Goal: Task Accomplishment & Management: Use online tool/utility

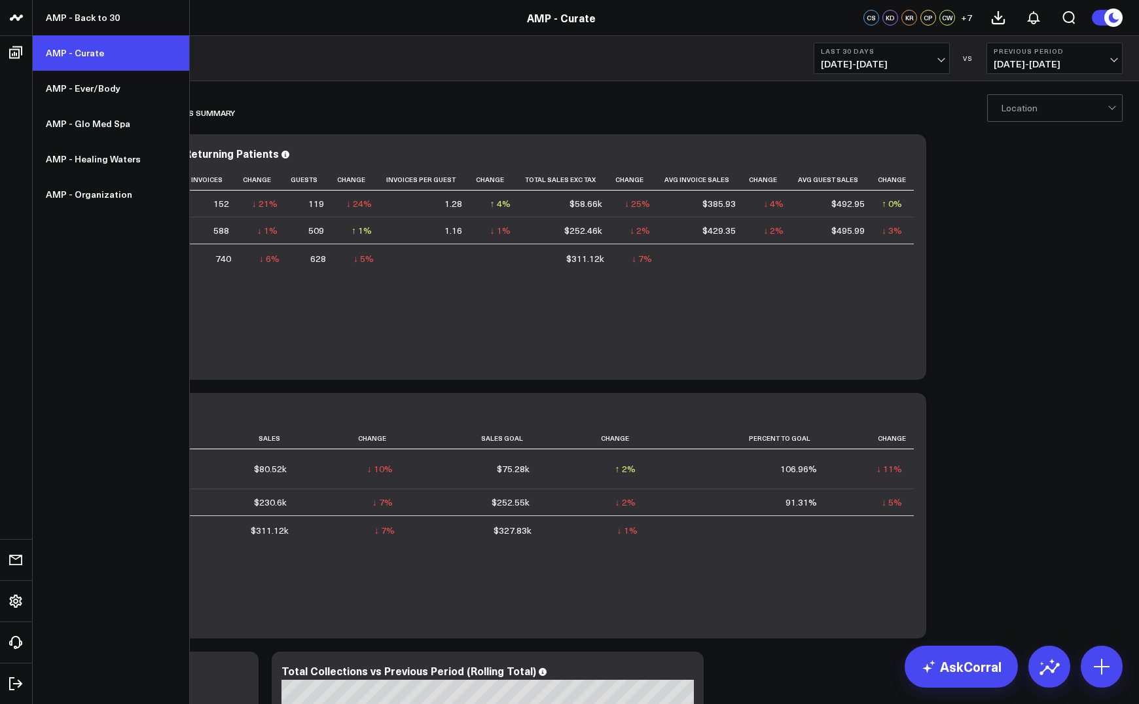
click at [66, 54] on link "AMP - Curate" at bounding box center [111, 52] width 156 height 35
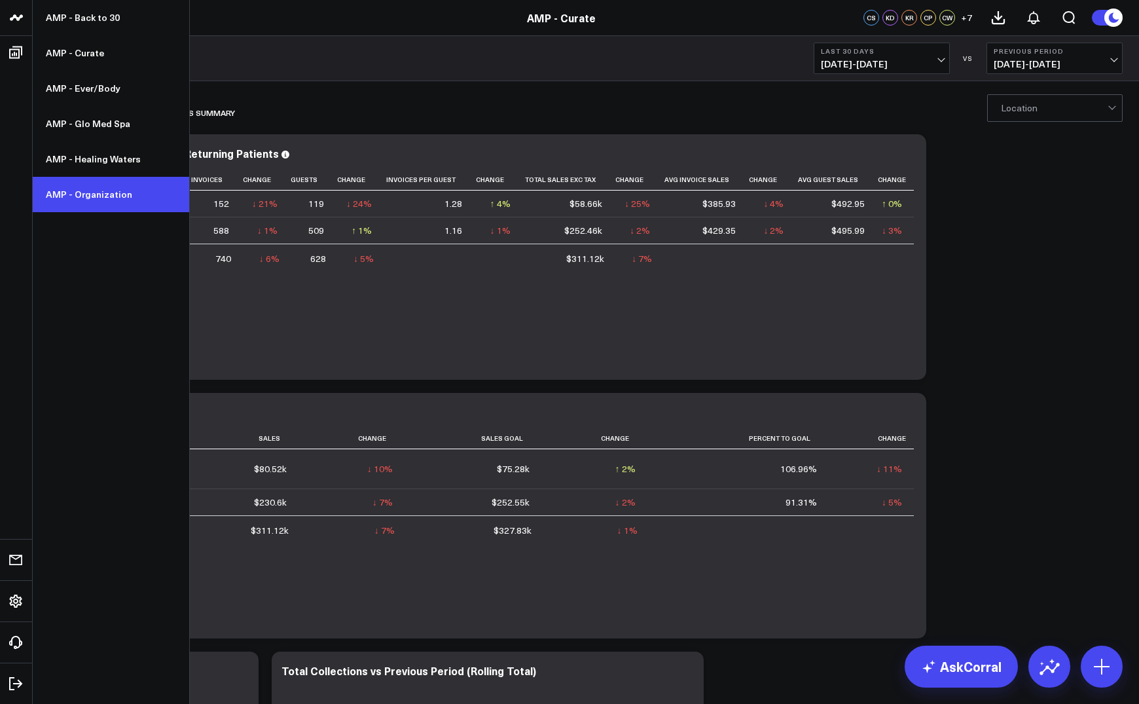
click at [77, 191] on link "AMP - Organization" at bounding box center [111, 194] width 156 height 35
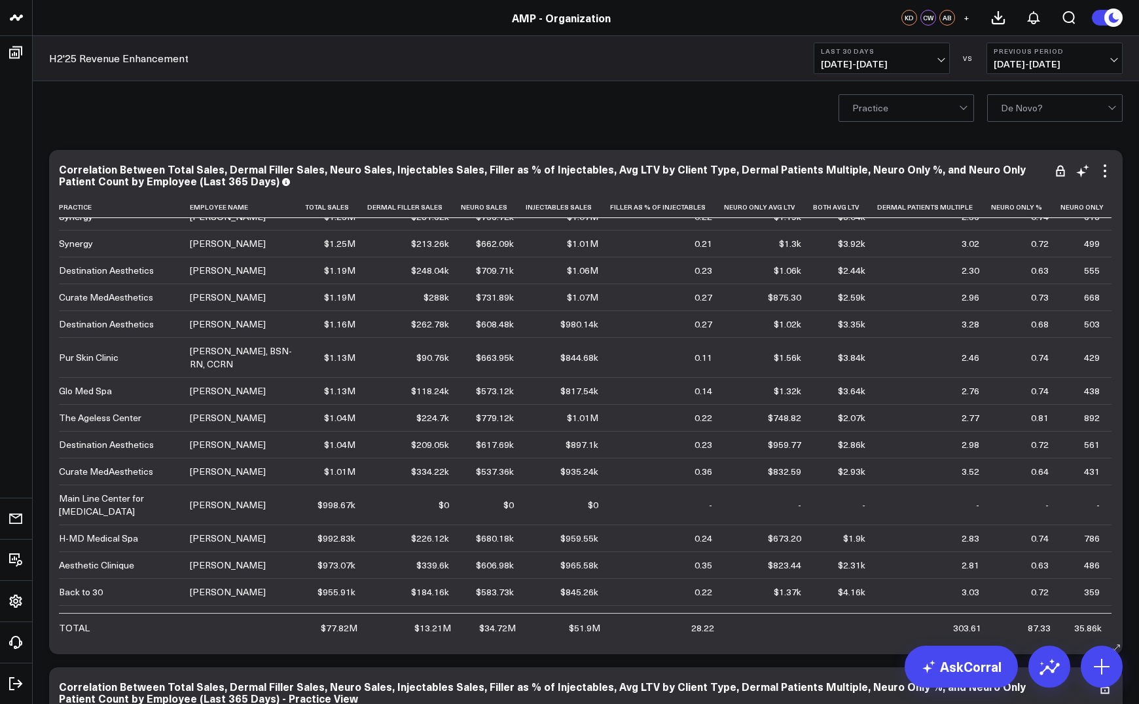
scroll to position [366, 0]
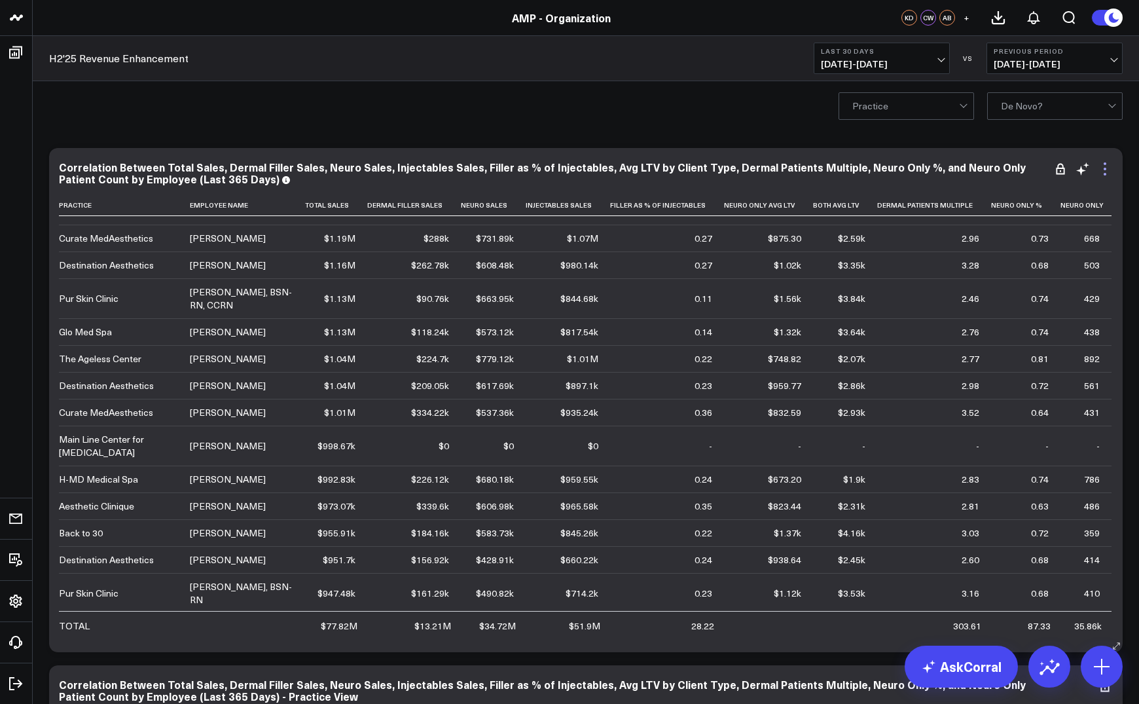
click at [1109, 171] on icon at bounding box center [1105, 169] width 16 height 16
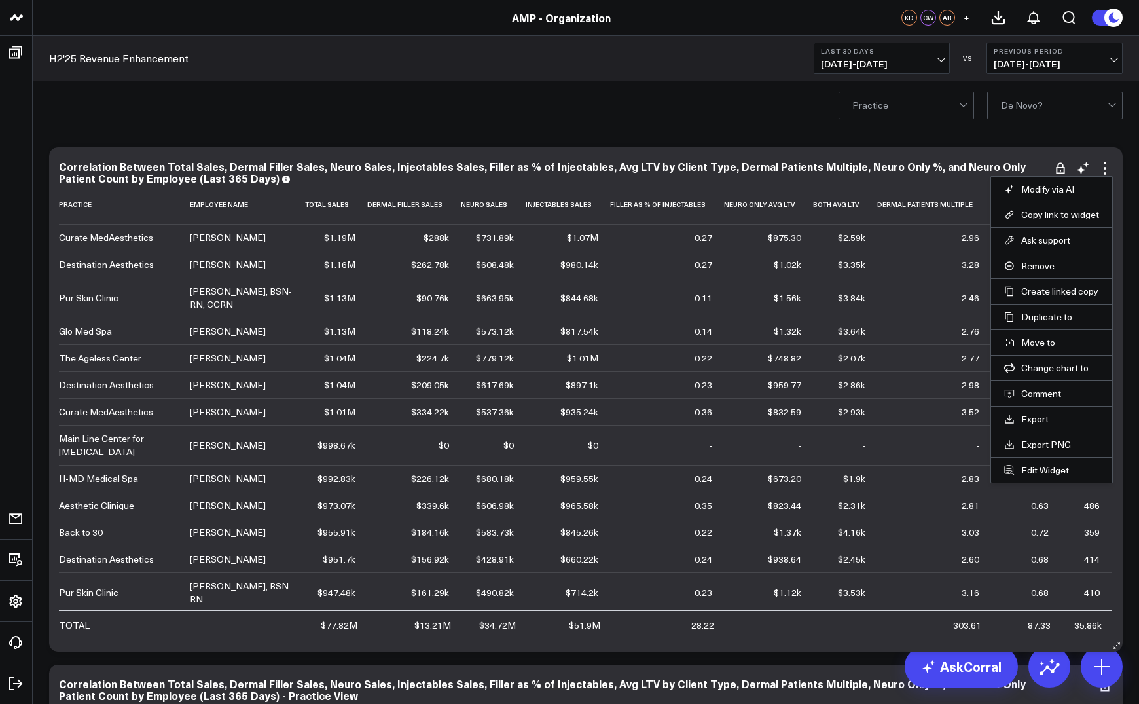
click at [1044, 420] on link "Export" at bounding box center [1051, 419] width 95 height 12
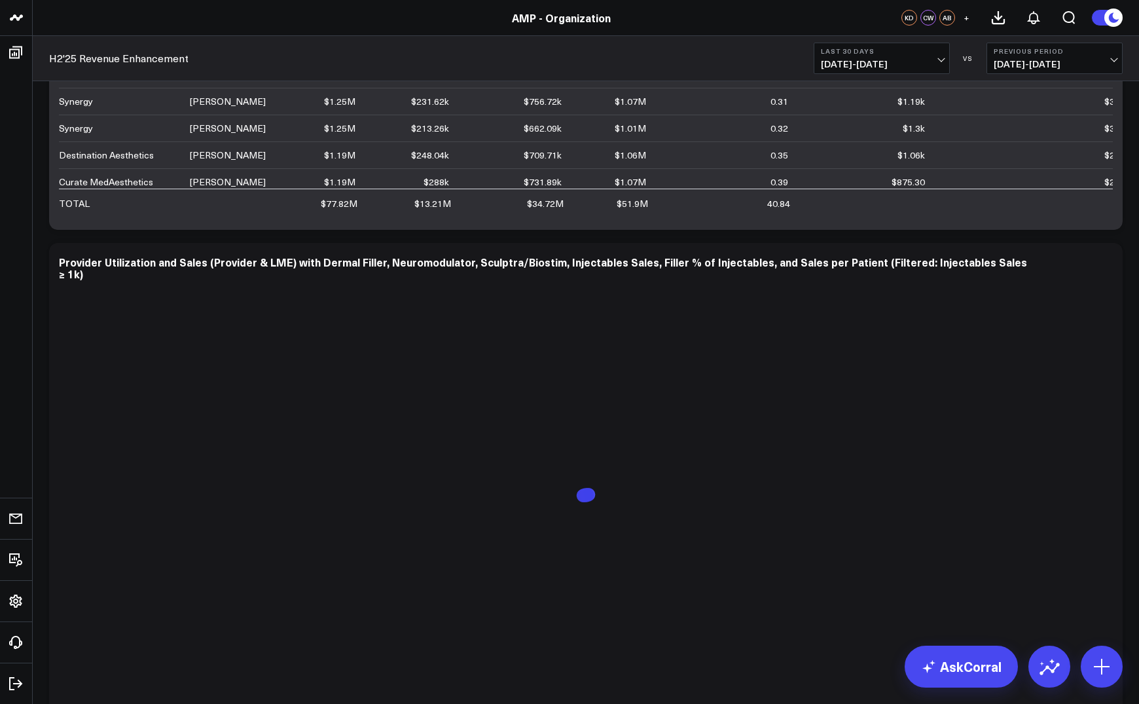
scroll to position [2072, 0]
